Goal: Book appointment/travel/reservation

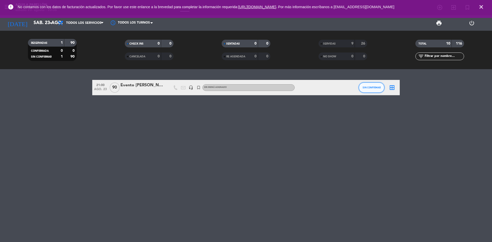
click at [372, 88] on span "SIN CONFIRMAR" at bounding box center [371, 87] width 18 height 3
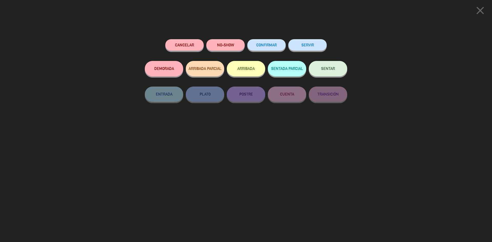
click at [263, 48] on button "CONFIRMAR" at bounding box center [266, 45] width 38 height 12
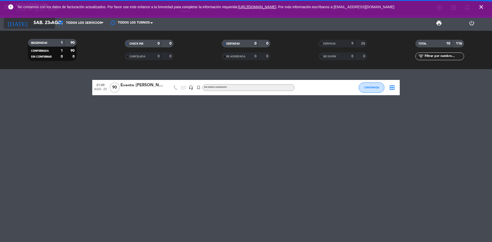
click at [44, 24] on input "sáb. 23 ago." at bounding box center [60, 23] width 59 height 10
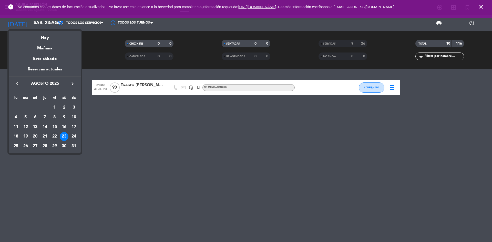
click at [55, 136] on div "22" at bounding box center [54, 136] width 9 height 9
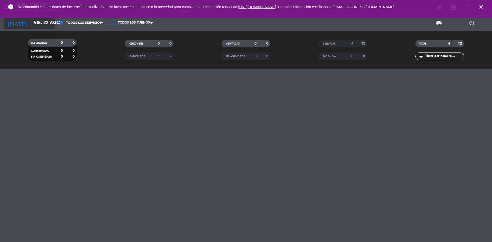
click at [41, 25] on input "vie. 22 ago." at bounding box center [60, 23] width 59 height 10
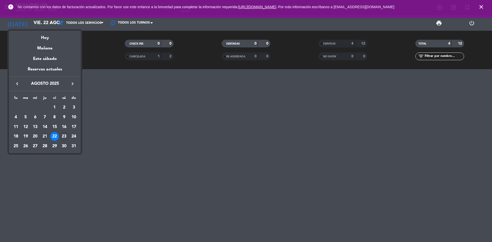
click at [43, 136] on div "21" at bounding box center [44, 136] width 9 height 9
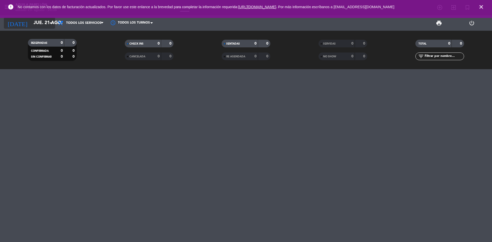
click at [40, 26] on input "jue. 21 ago." at bounding box center [60, 23] width 59 height 10
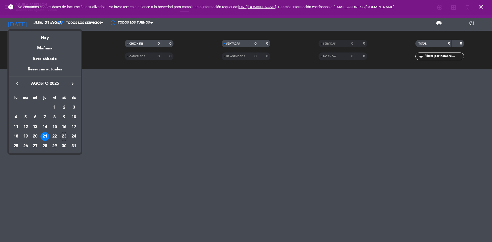
click at [62, 137] on div "23" at bounding box center [64, 136] width 9 height 9
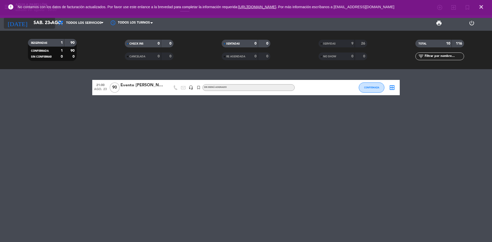
click at [45, 25] on input "sáb. 23 ago." at bounding box center [60, 23] width 59 height 10
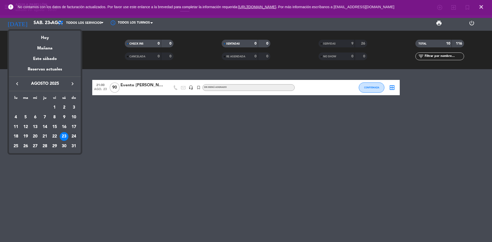
click at [72, 135] on div "24" at bounding box center [73, 136] width 9 height 9
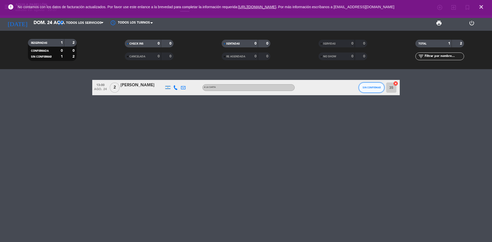
click at [369, 87] on span "SIN CONFIRMAR" at bounding box center [371, 87] width 18 height 3
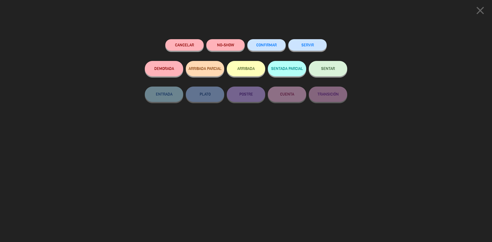
click at [272, 45] on span "CONFIRMAR" at bounding box center [266, 45] width 20 height 4
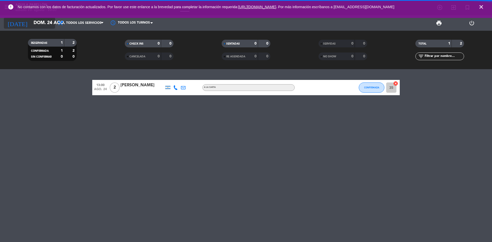
click at [44, 27] on input "dom. 24 ago." at bounding box center [60, 23] width 59 height 10
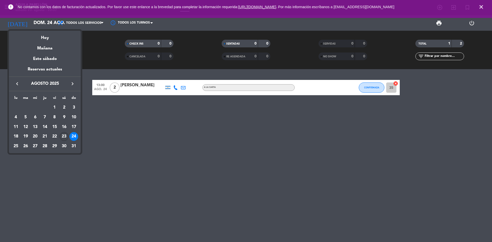
click at [61, 136] on div "23" at bounding box center [64, 136] width 9 height 9
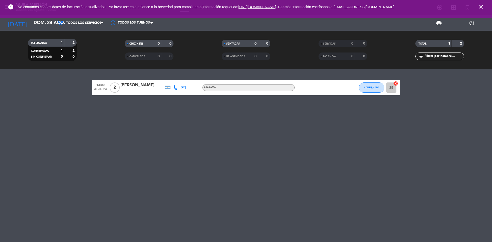
type input "sáb. 23 ago."
